Goal: Navigation & Orientation: Find specific page/section

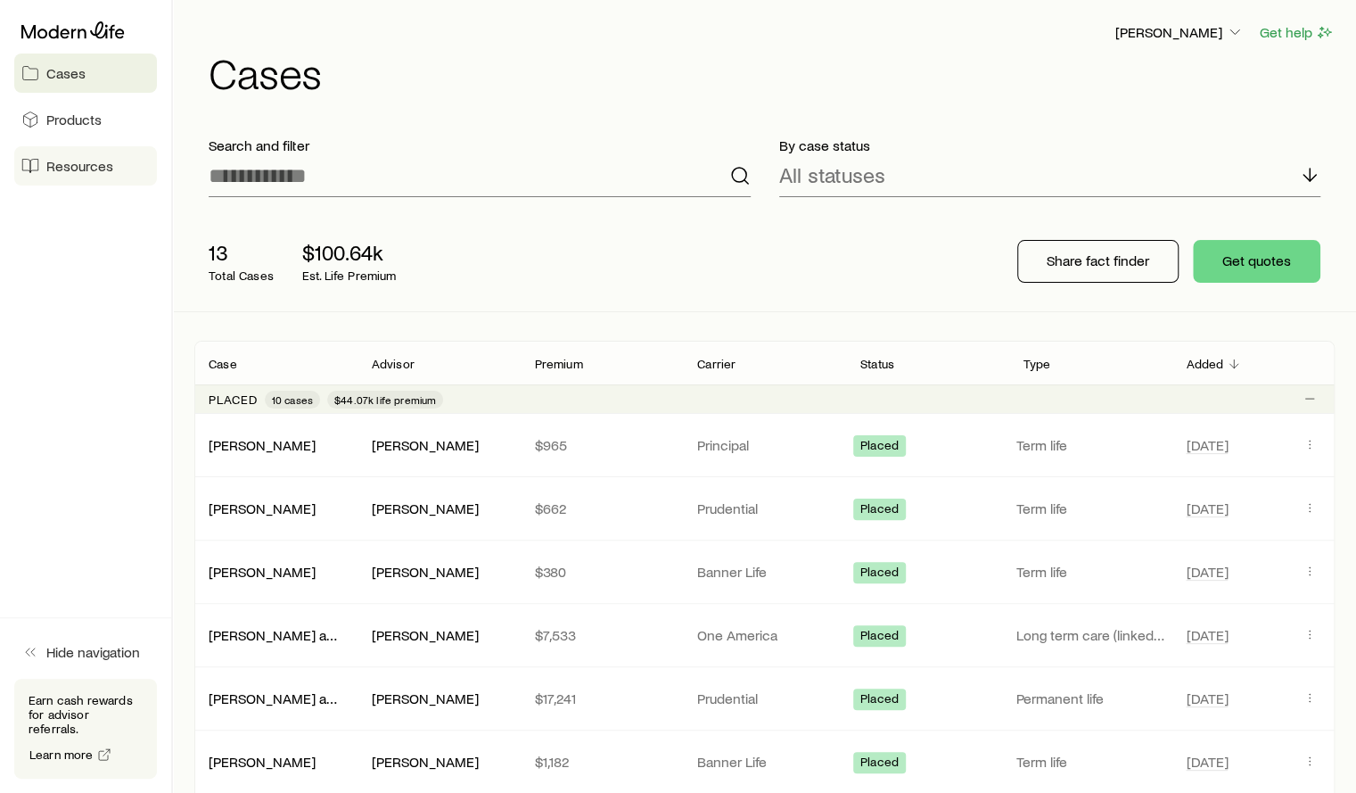
click at [52, 161] on span "Resources" at bounding box center [79, 166] width 67 height 18
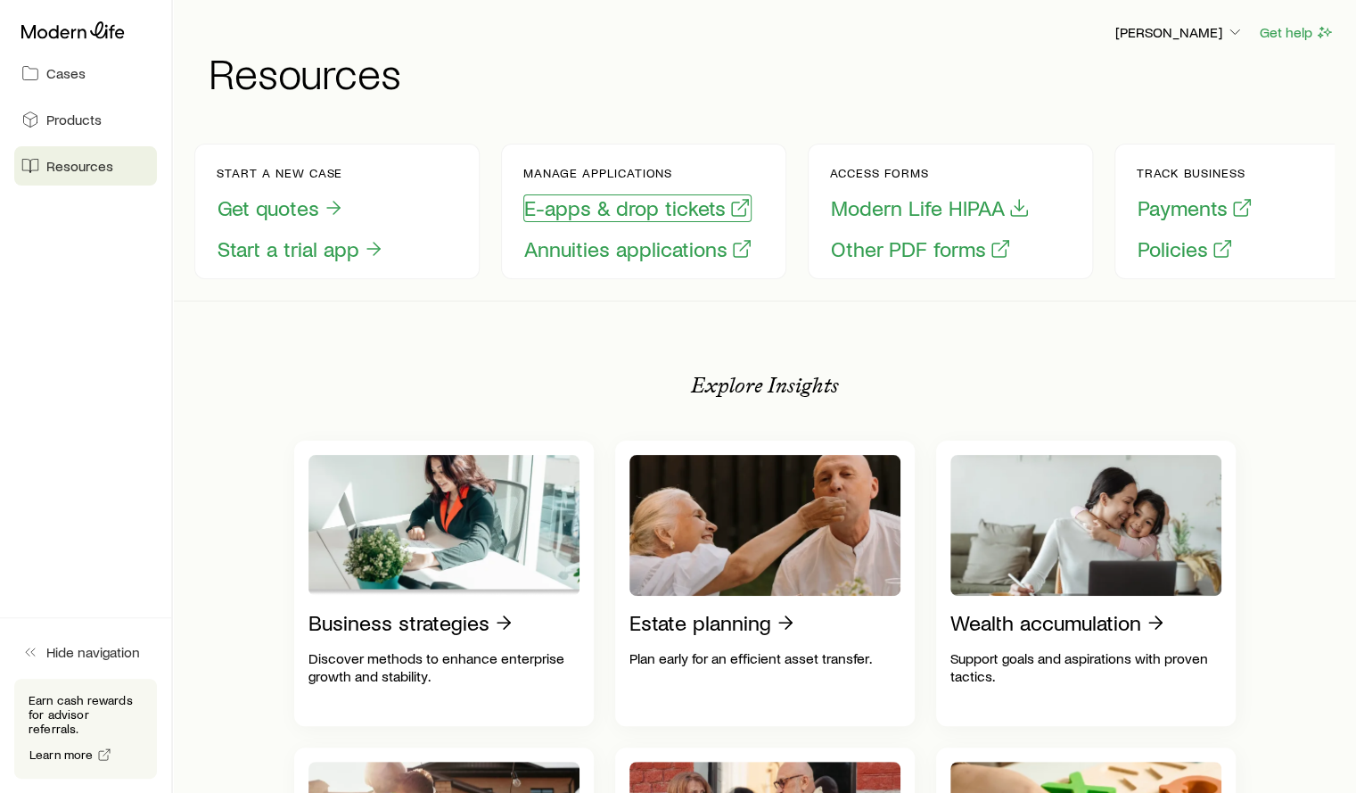
click at [603, 202] on button "E-apps & drop tickets" at bounding box center [637, 208] width 228 height 28
click at [1227, 29] on icon "button" at bounding box center [1235, 32] width 18 height 18
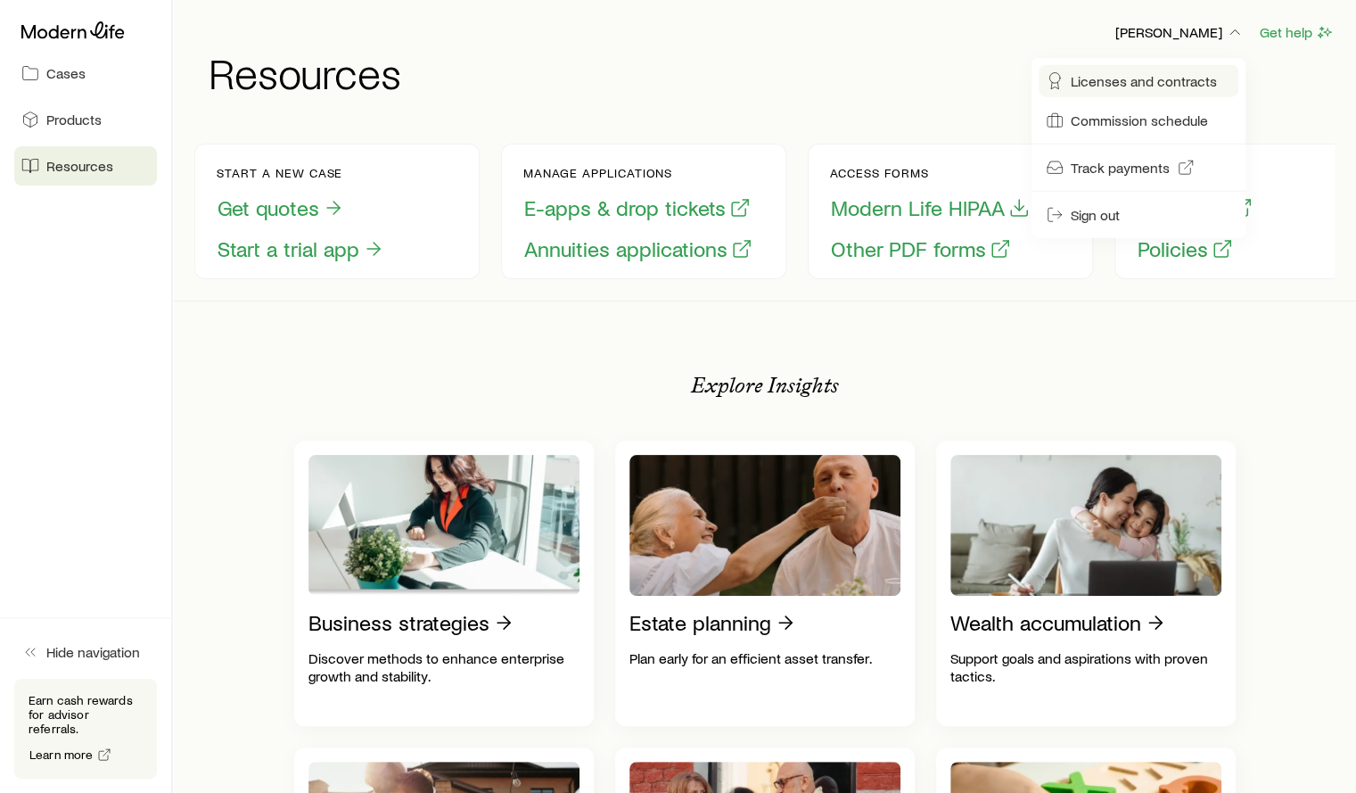
click at [1131, 86] on span "Licenses and contracts" at bounding box center [1144, 81] width 146 height 18
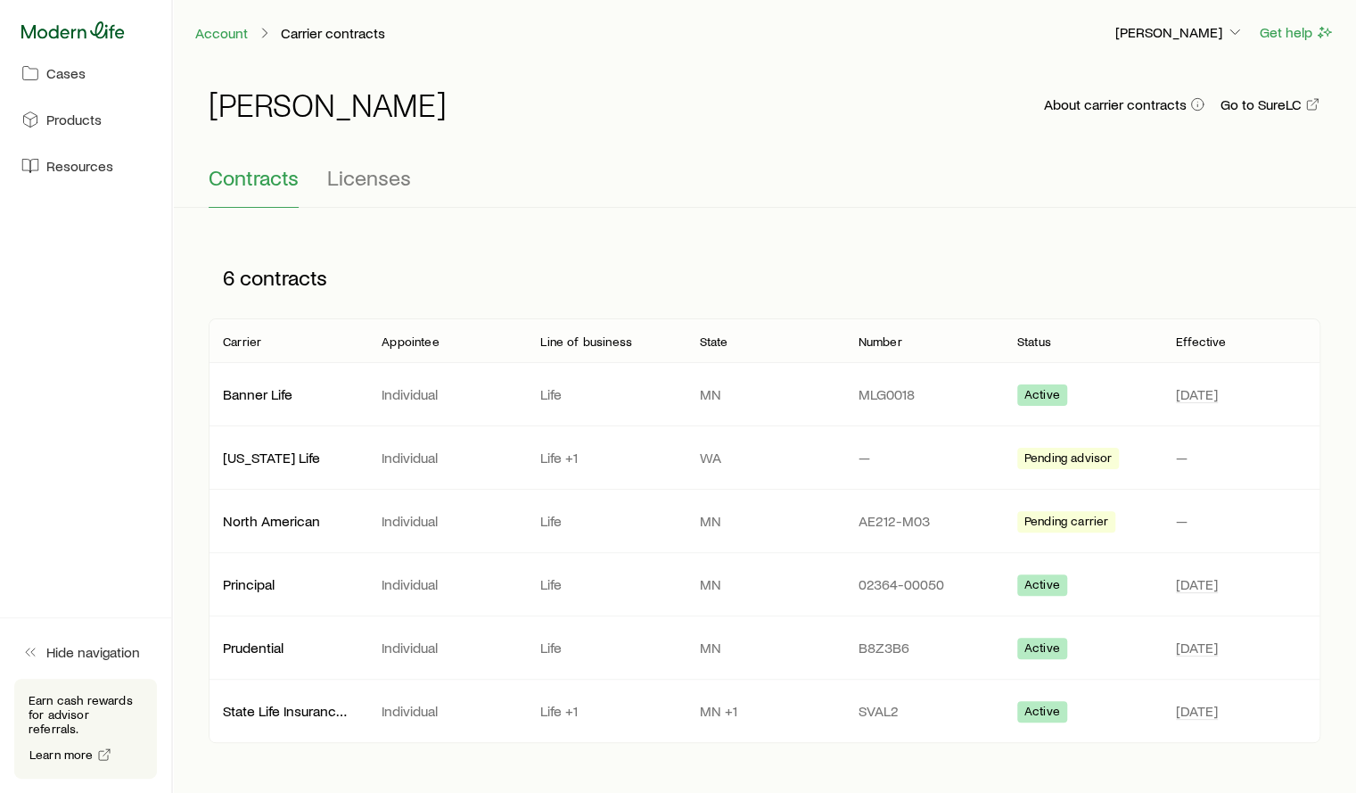
click at [82, 33] on icon at bounding box center [72, 30] width 103 height 18
